Goal: Task Accomplishment & Management: Use online tool/utility

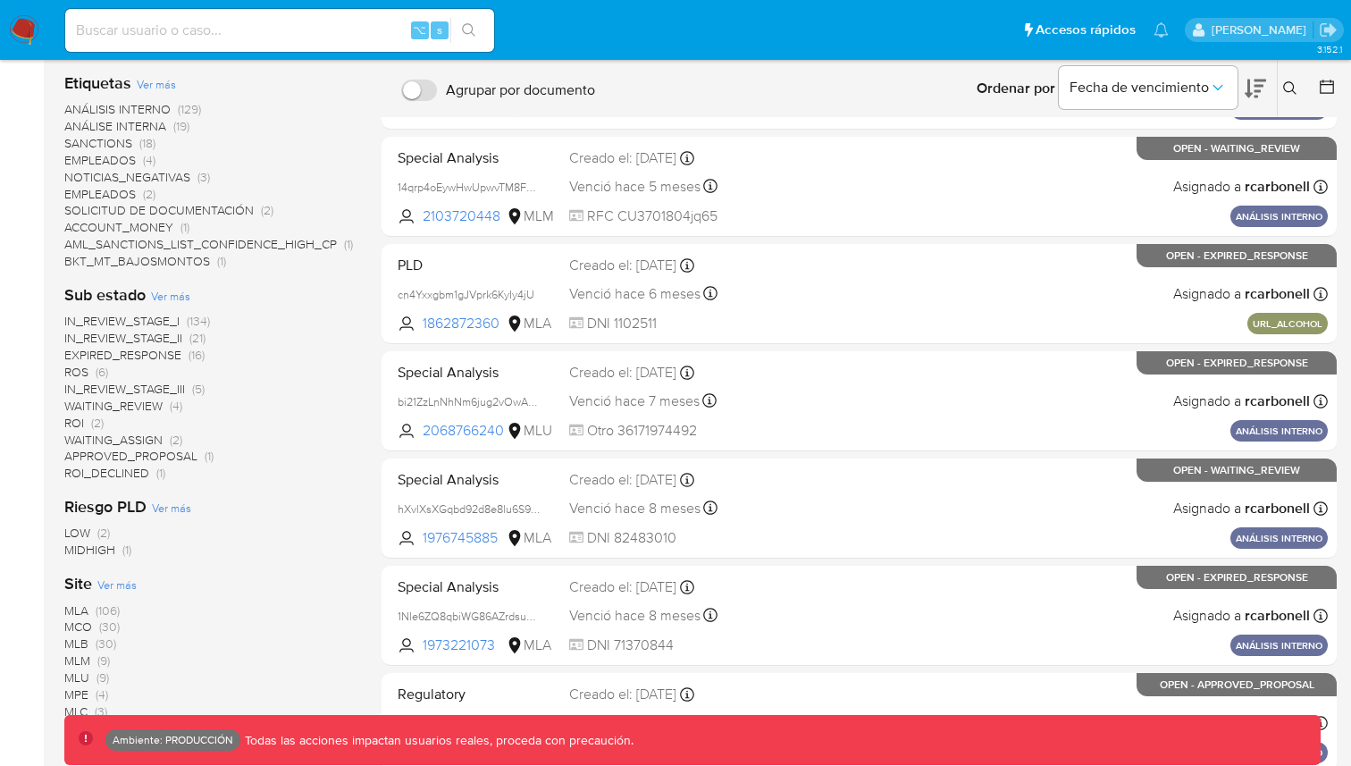
scroll to position [508, 0]
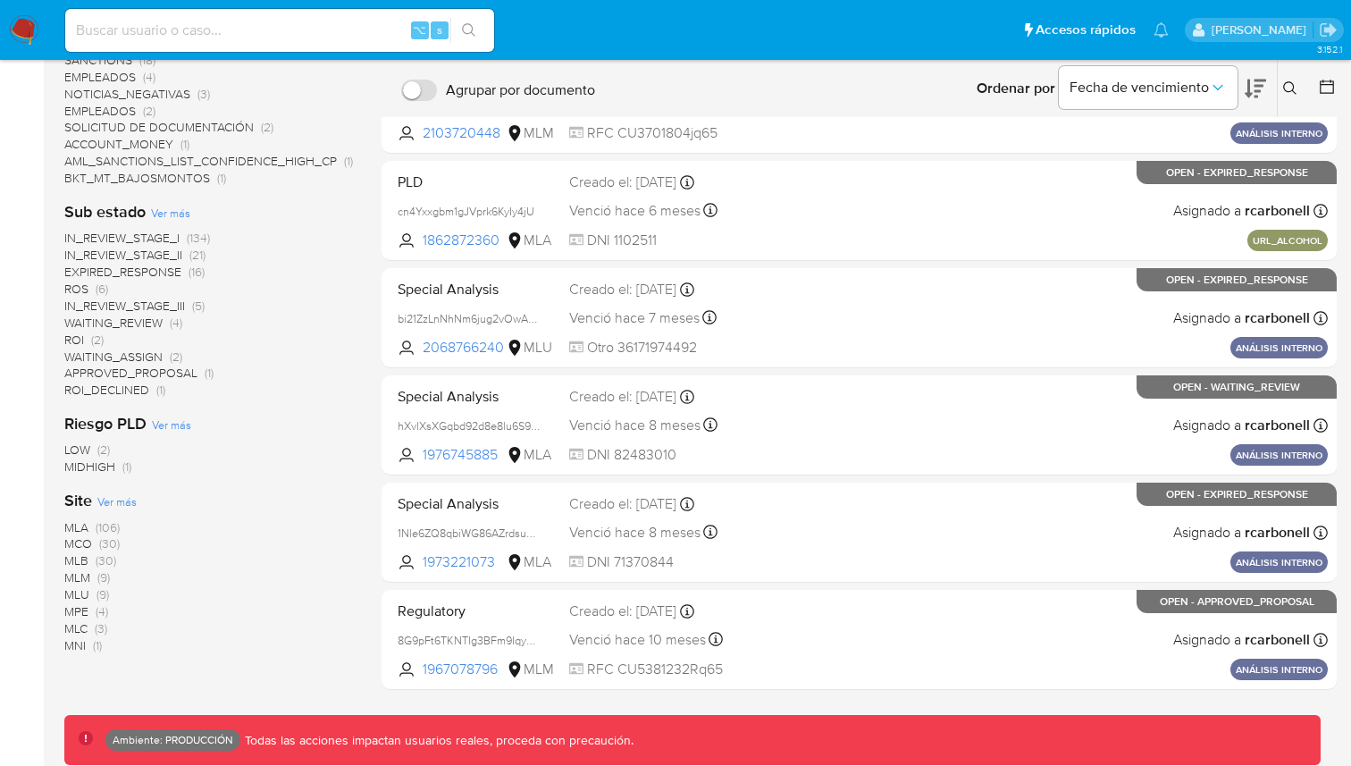
click at [84, 555] on span "MLB" at bounding box center [76, 560] width 24 height 18
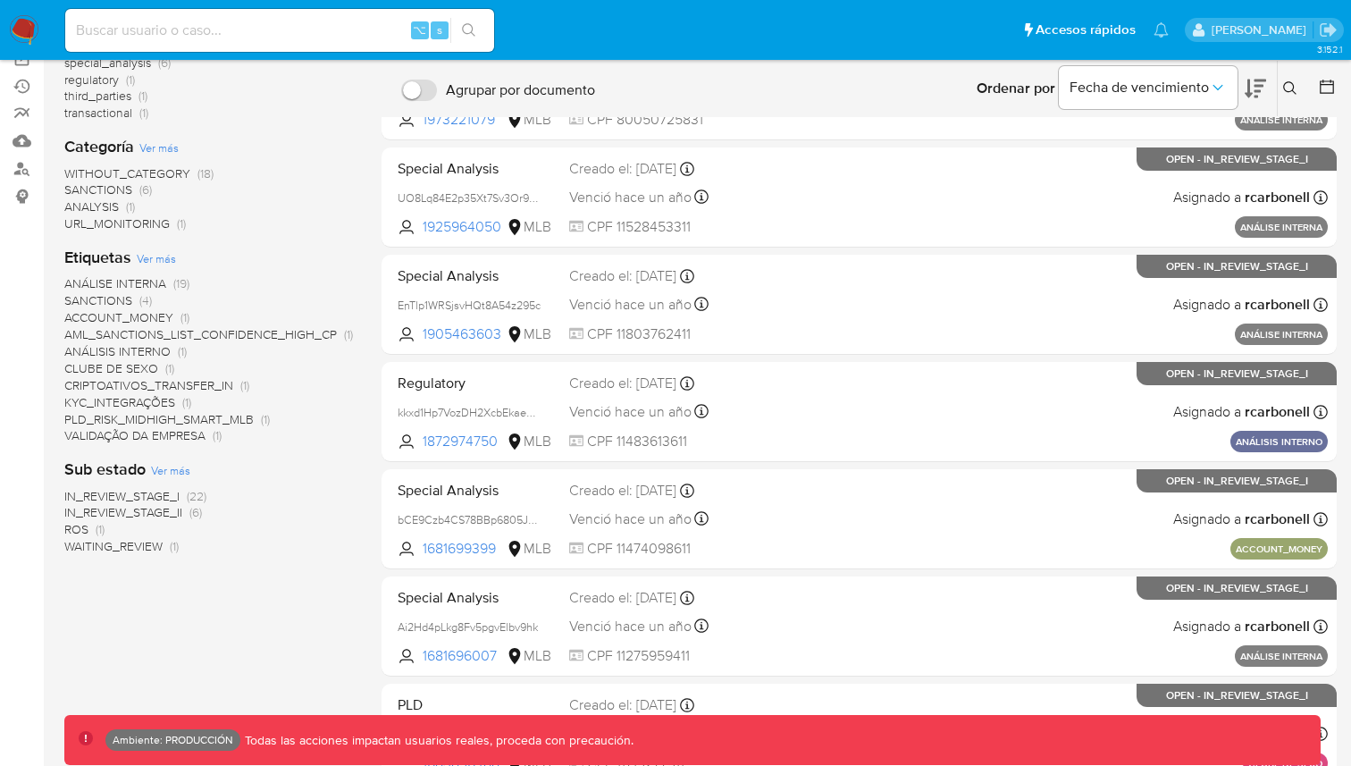
scroll to position [186, 0]
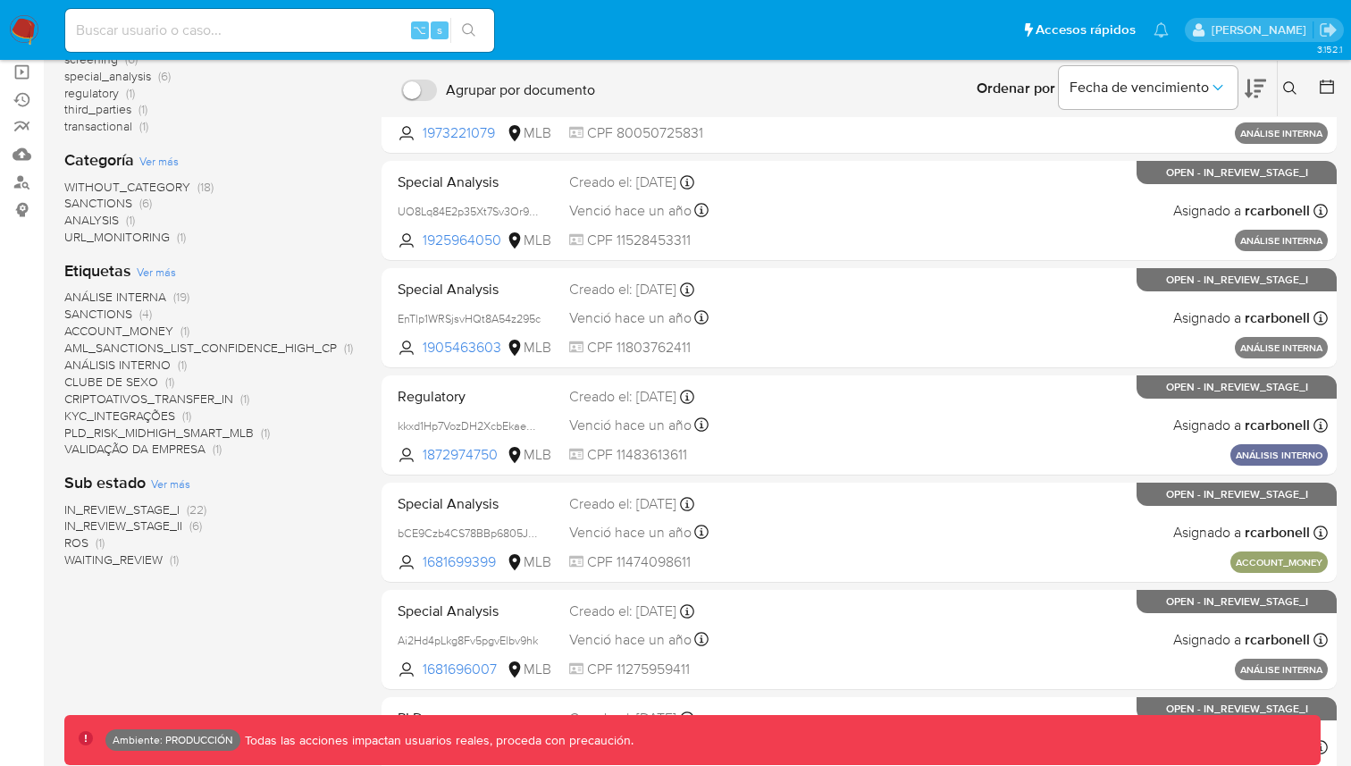
click at [73, 541] on span "ROS" at bounding box center [76, 542] width 24 height 18
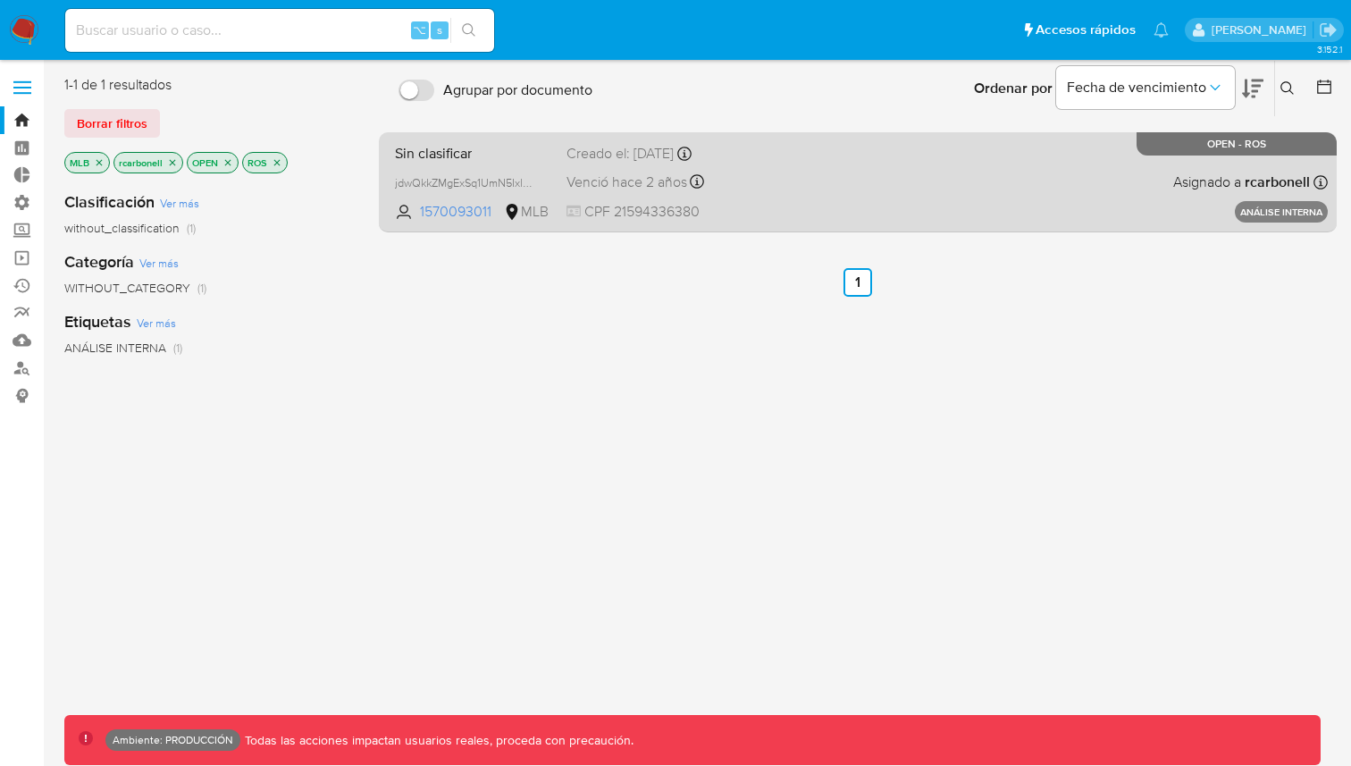
click at [880, 197] on div "Sin clasificar jdwQkkZMgExSq1UmN5IxlX3O 1570093011 MLB Creado el: [DATE] Creado…" at bounding box center [858, 182] width 940 height 90
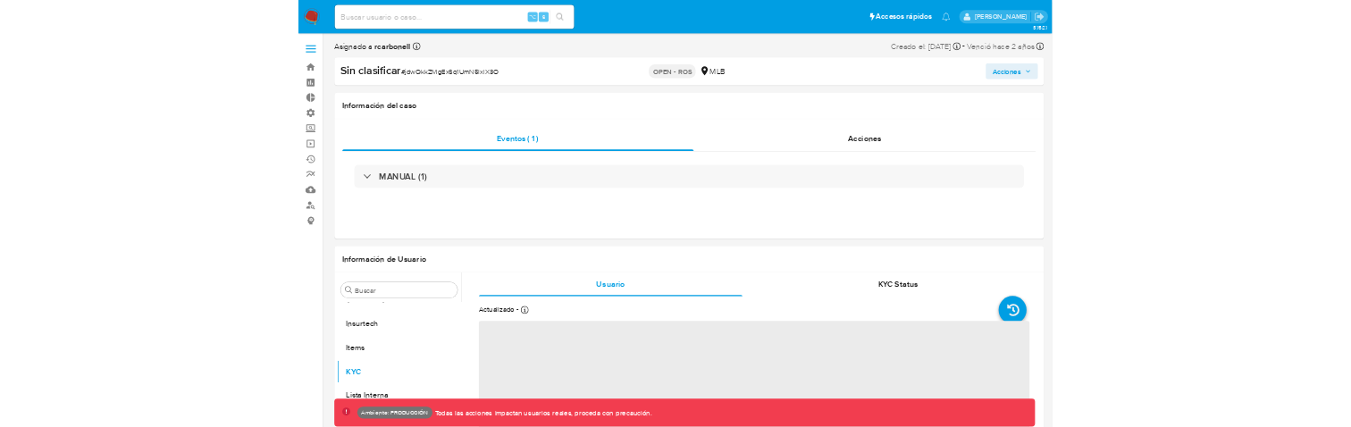
scroll to position [755, 0]
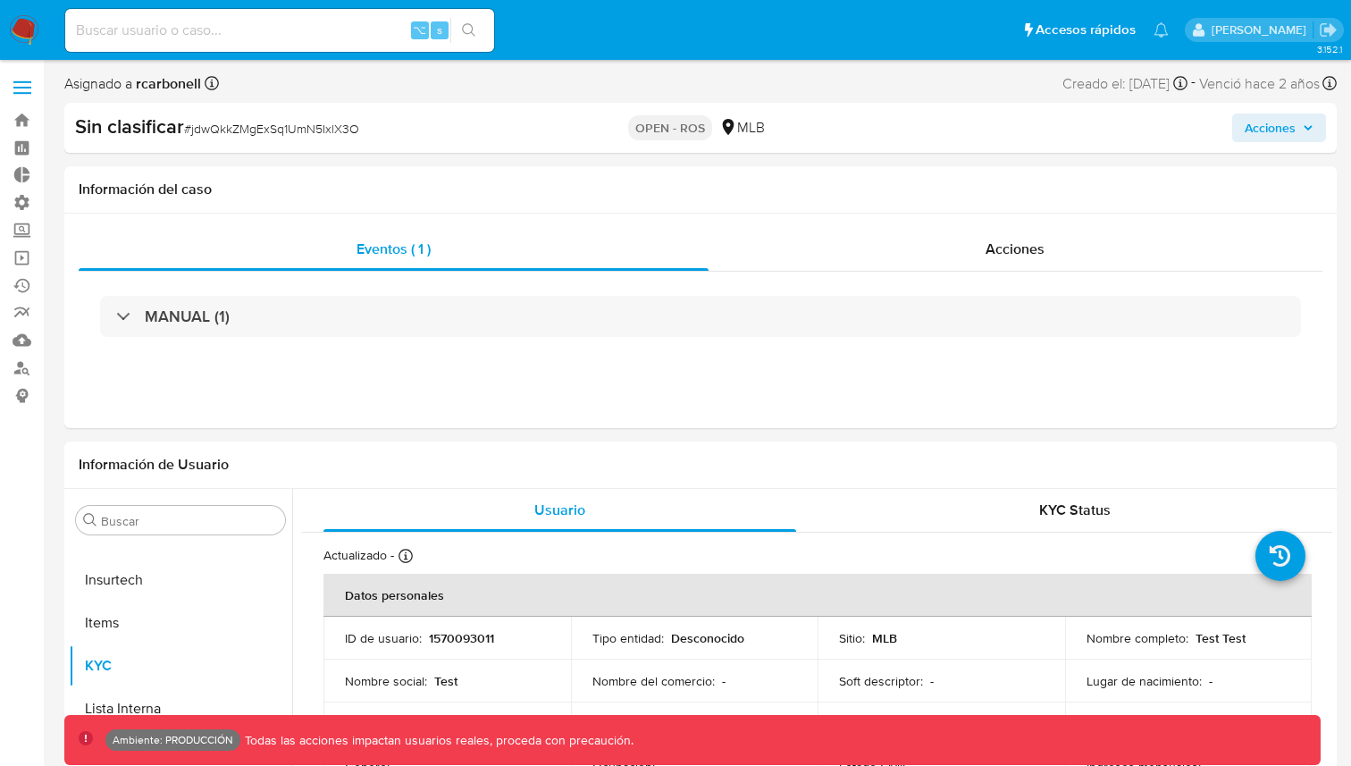
select select "10"
click at [1294, 118] on span "Acciones" at bounding box center [1270, 127] width 51 height 29
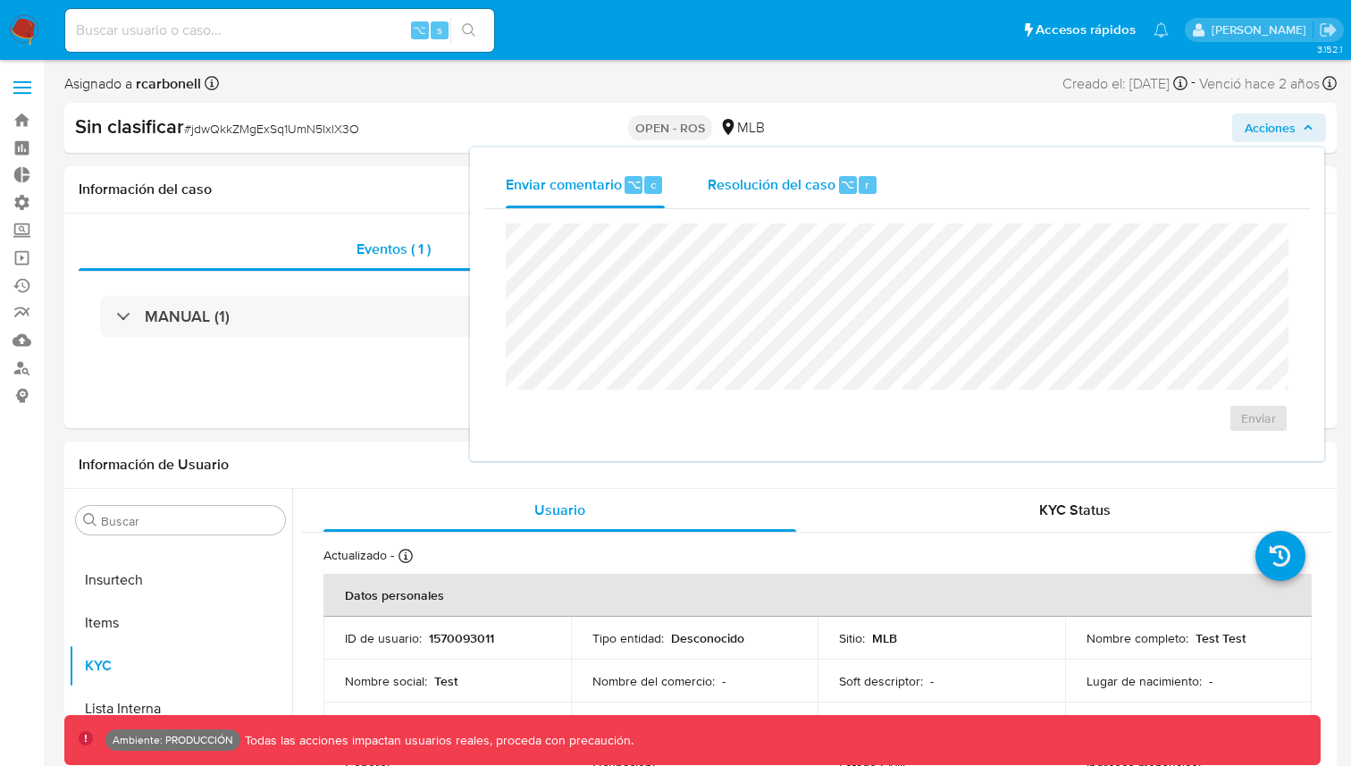
click at [817, 185] on span "Resolución del caso" at bounding box center [772, 183] width 128 height 21
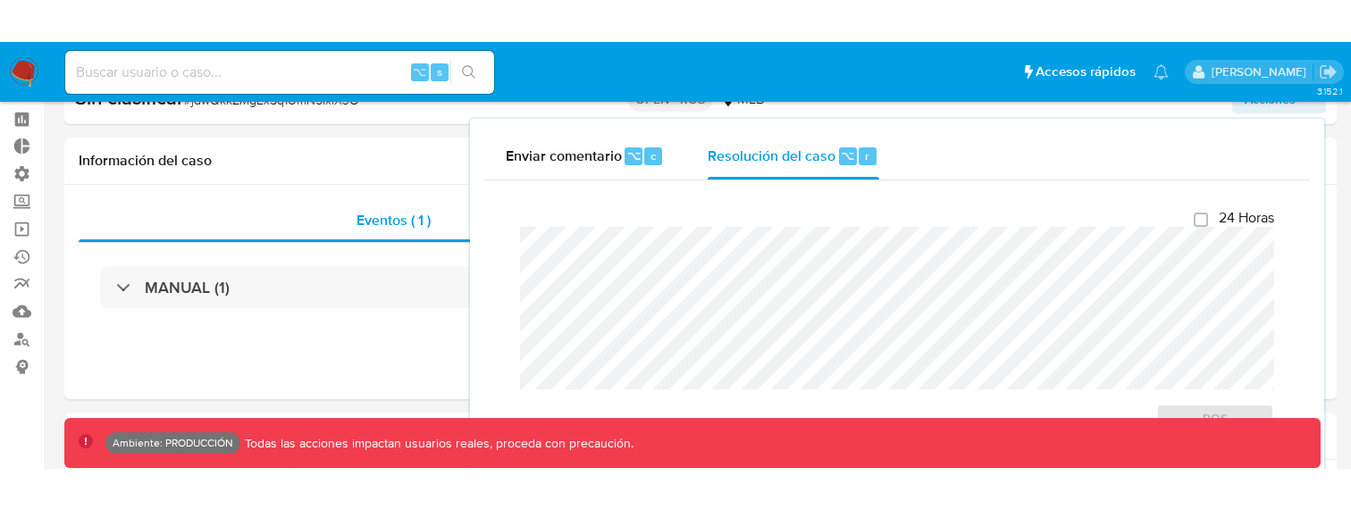
scroll to position [88, 0]
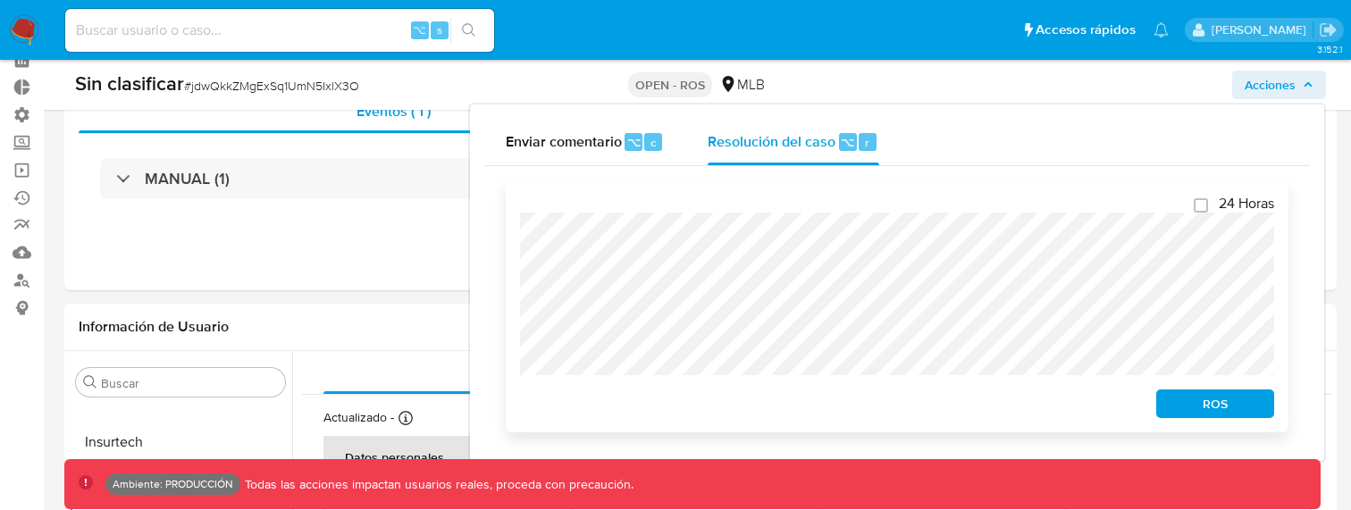
click at [1191, 400] on span "ROS" at bounding box center [1215, 403] width 93 height 25
